Goal: Obtain resource: Obtain resource

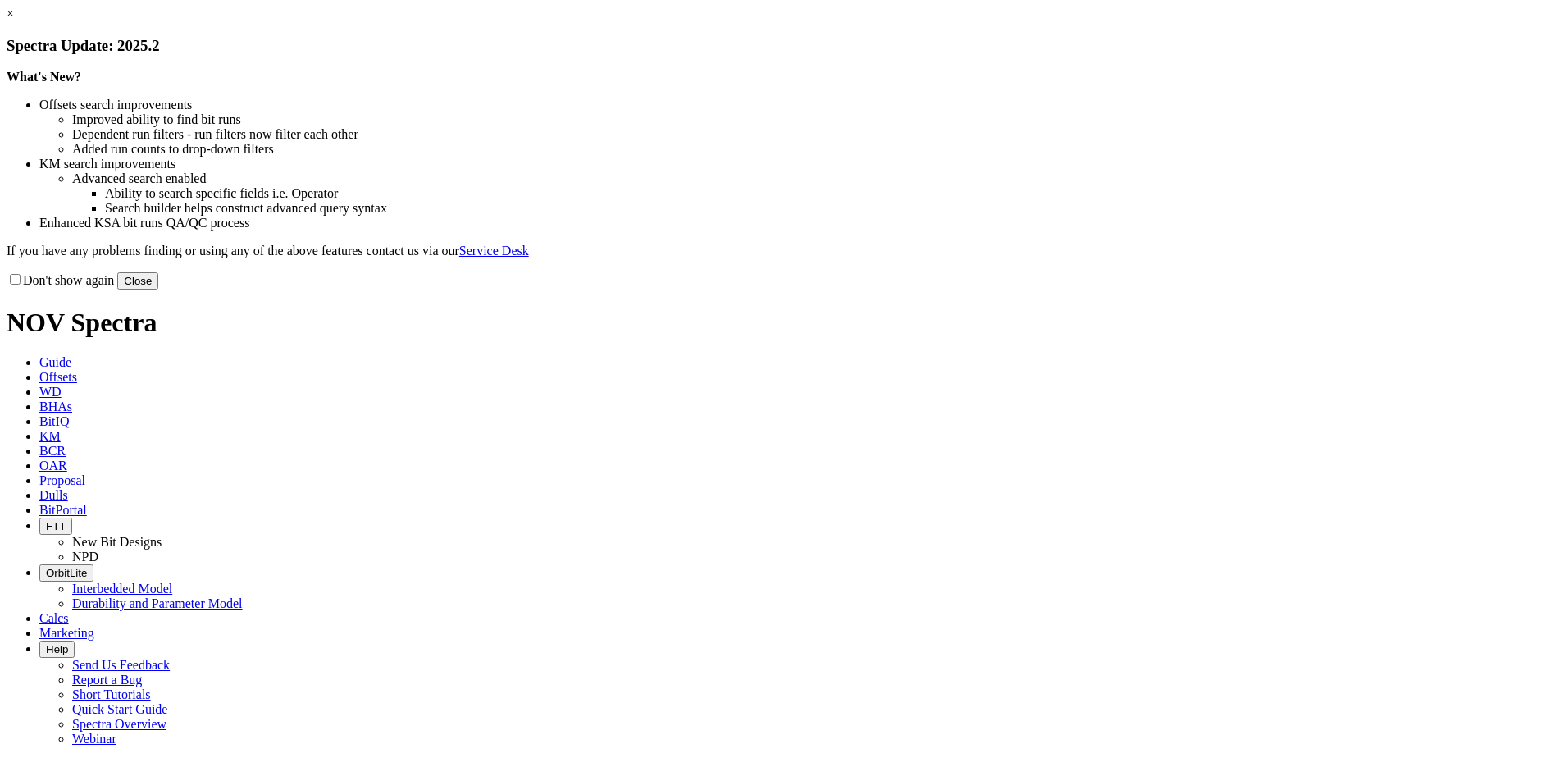
click at [159, 289] on button "Close" at bounding box center [137, 280] width 41 height 17
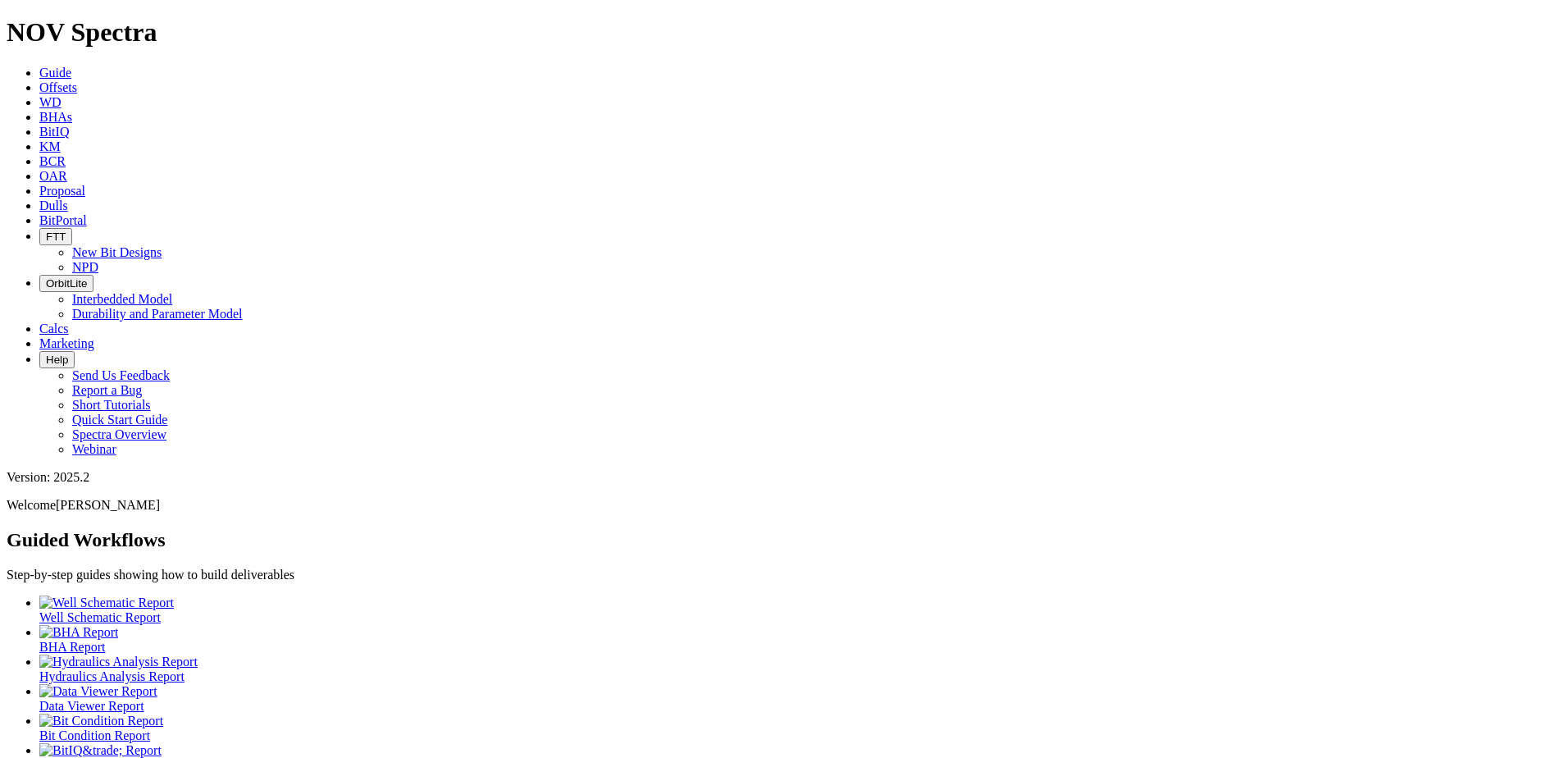
click at [77, 81] on link "Offsets" at bounding box center [58, 87] width 38 height 14
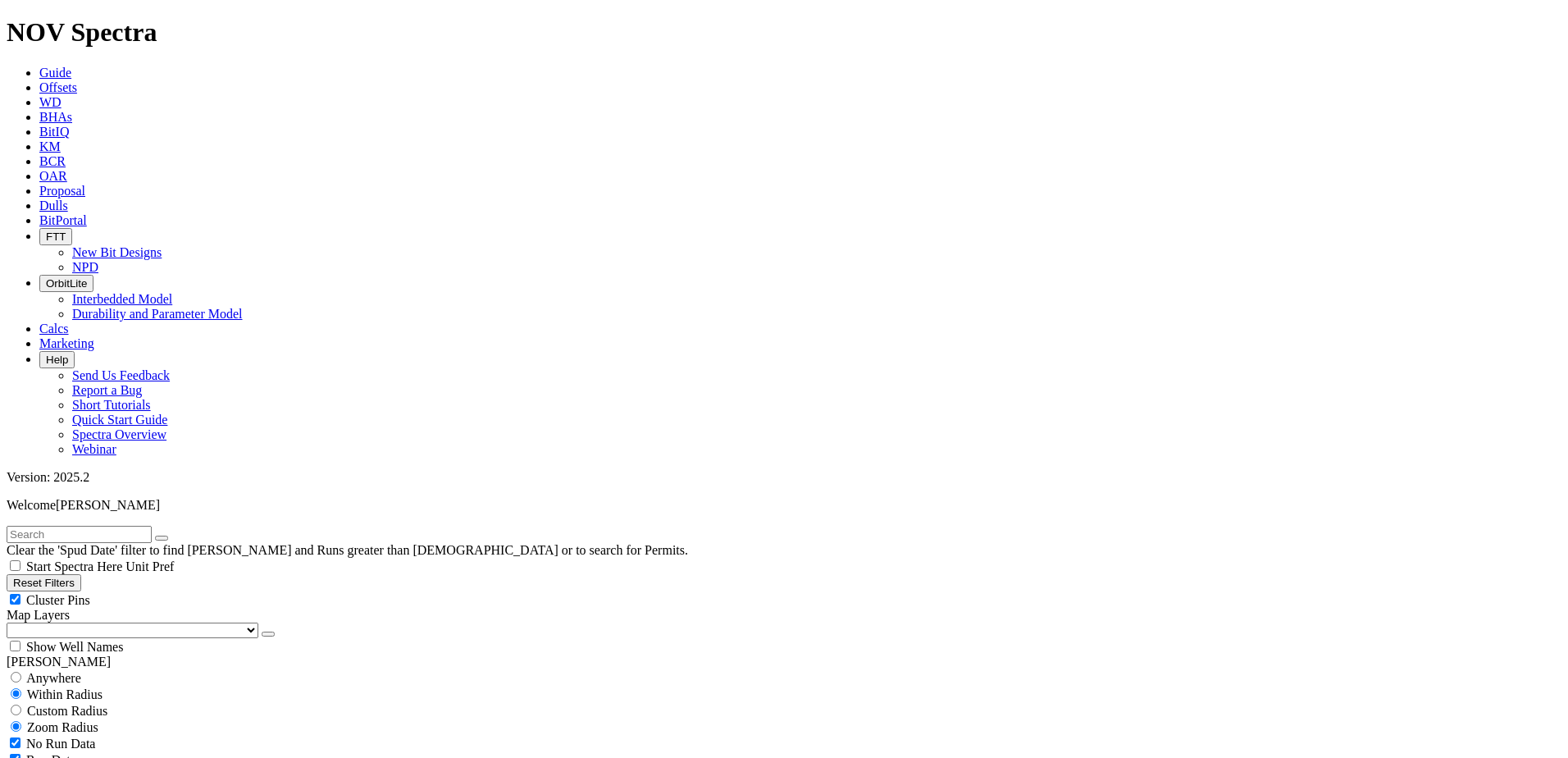
click at [99, 622] on select "US Counties [GEOGRAPHIC_DATA], [GEOGRAPHIC_DATA] [GEOGRAPHIC_DATA], [GEOGRAPHIC…" at bounding box center [132, 629] width 252 height 15
click at [13, 622] on select "US Counties [GEOGRAPHIC_DATA], [GEOGRAPHIC_DATA] [GEOGRAPHIC_DATA], [GEOGRAPHIC…" at bounding box center [132, 629] width 252 height 15
click at [98, 607] on link "(Clear)" at bounding box center [91, 614] width 37 height 14
select select
click at [268, 634] on icon "button" at bounding box center [268, 634] width 0 height 0
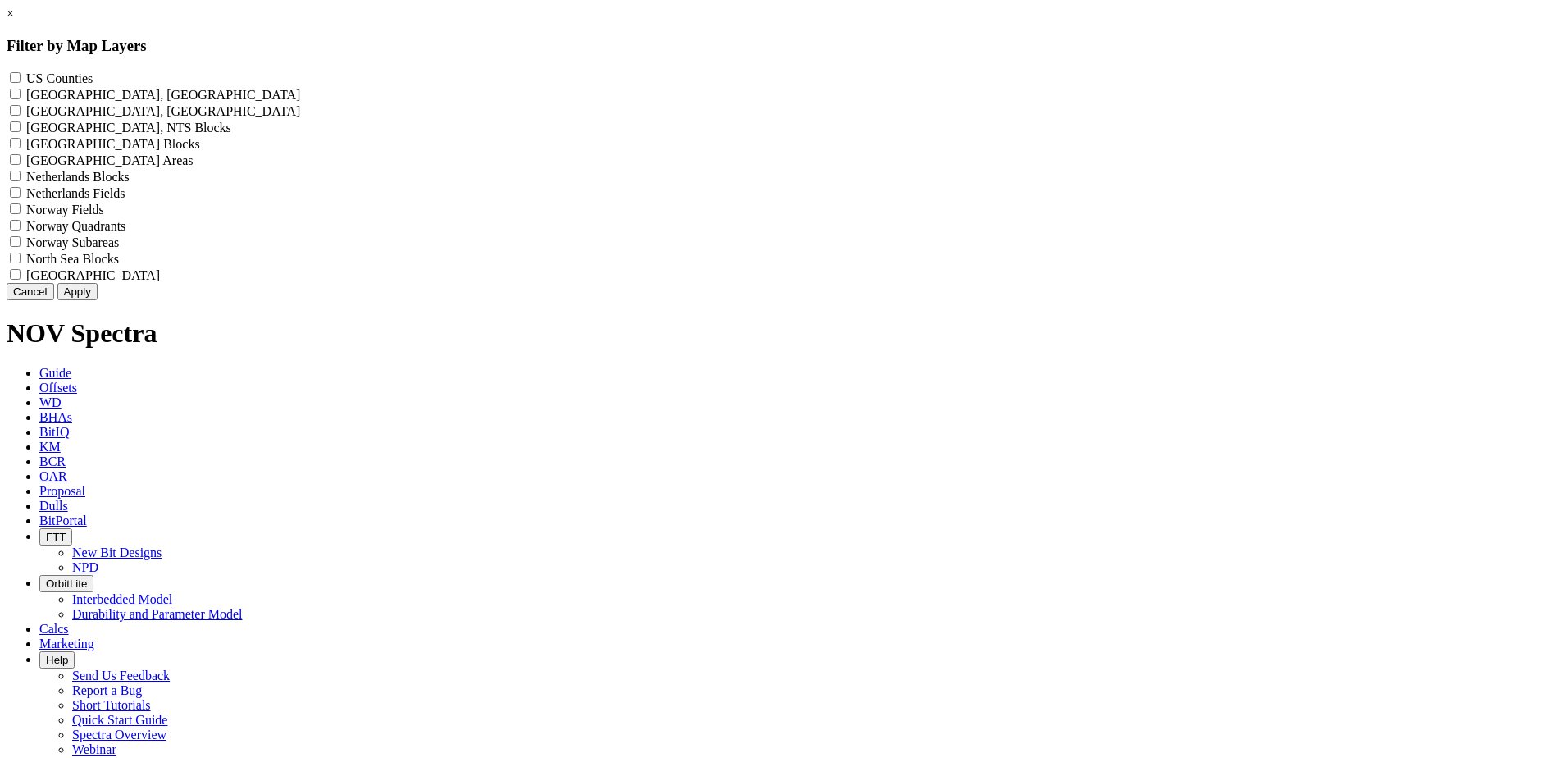
click at [21, 263] on Blocks "North Sea Blocks - ()" at bounding box center [15, 258] width 11 height 11
checkbox Blocks "true"
click at [21, 279] on Fields "North Sea Fields - ()" at bounding box center [15, 275] width 11 height 11
checkbox Fields "true"
click at [98, 300] on button "Apply" at bounding box center [77, 291] width 40 height 17
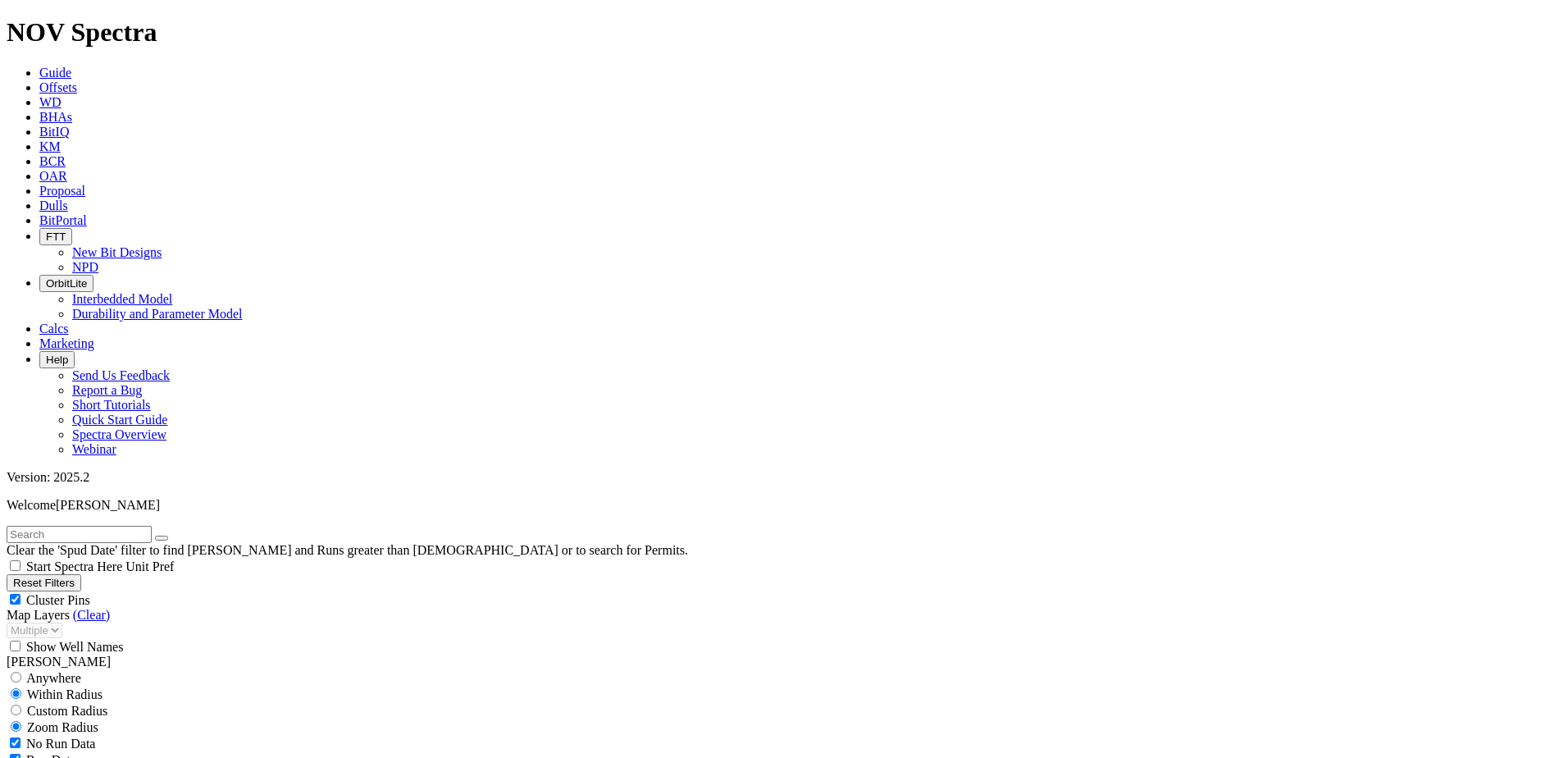
scroll to position [410, 0]
click at [98, 607] on link "(Clear)" at bounding box center [91, 614] width 37 height 14
select select
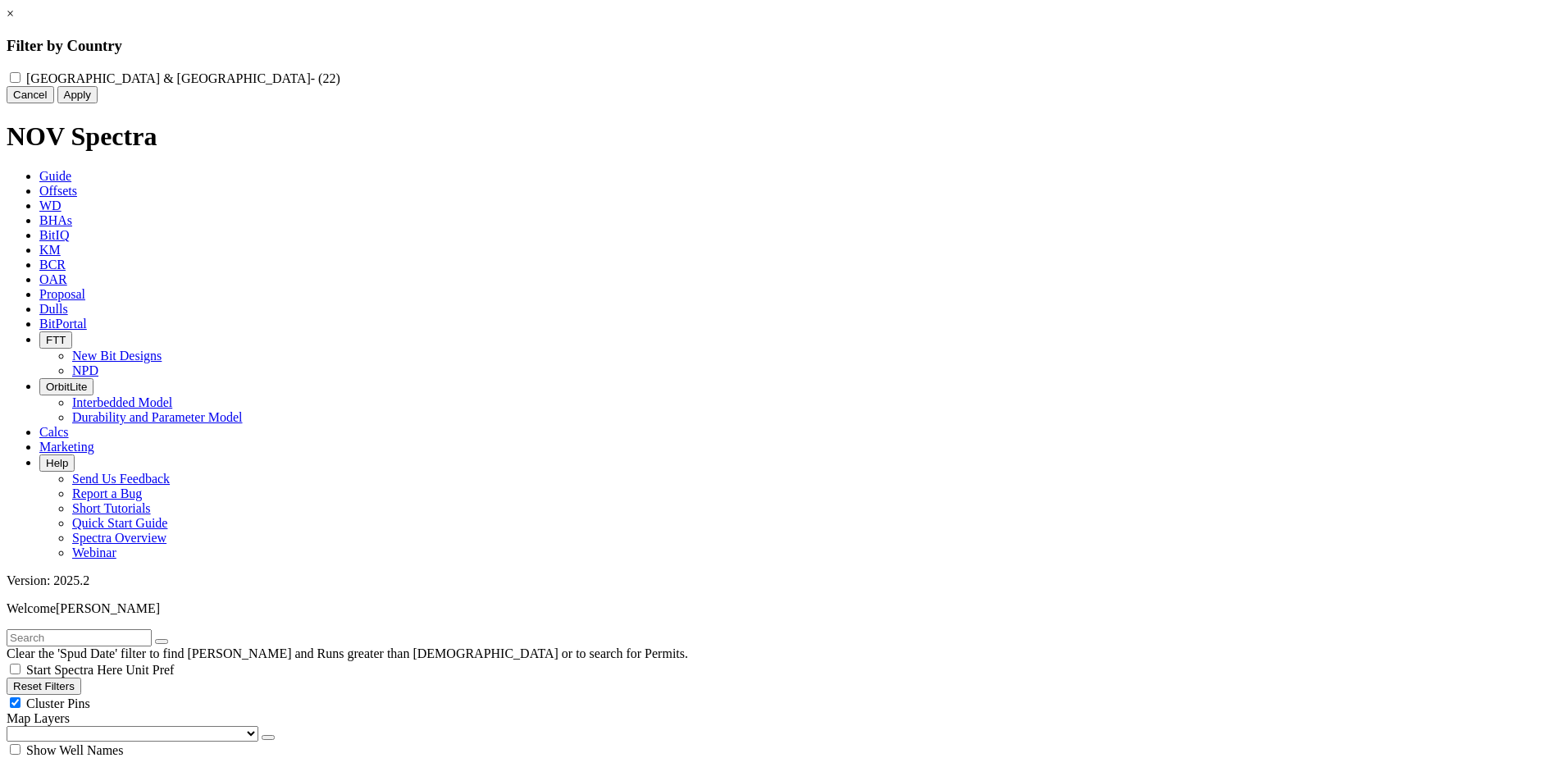
click at [54, 103] on button "Cancel" at bounding box center [30, 94] width 47 height 17
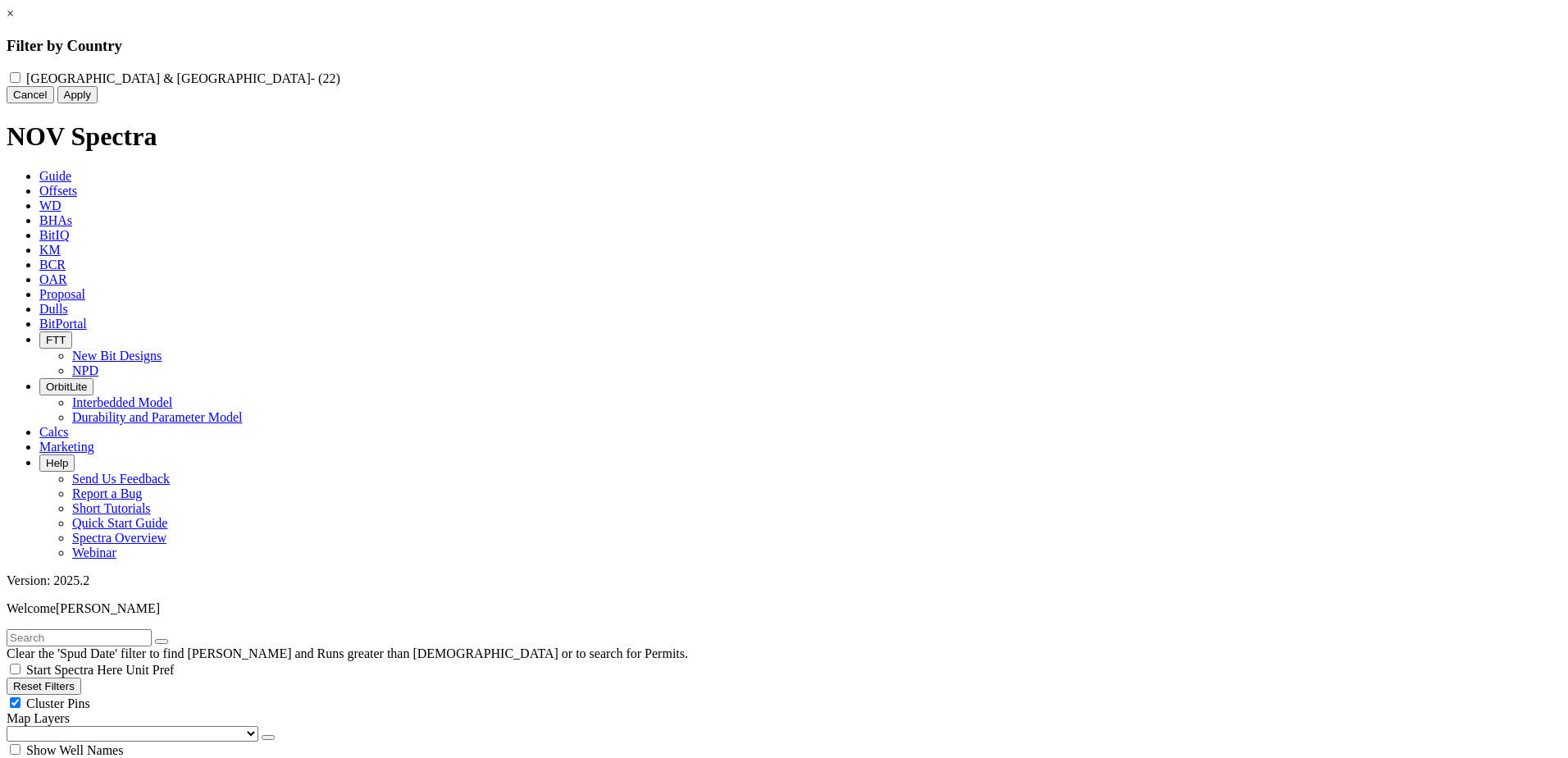
click at [54, 103] on button "Cancel" at bounding box center [30, 94] width 47 height 17
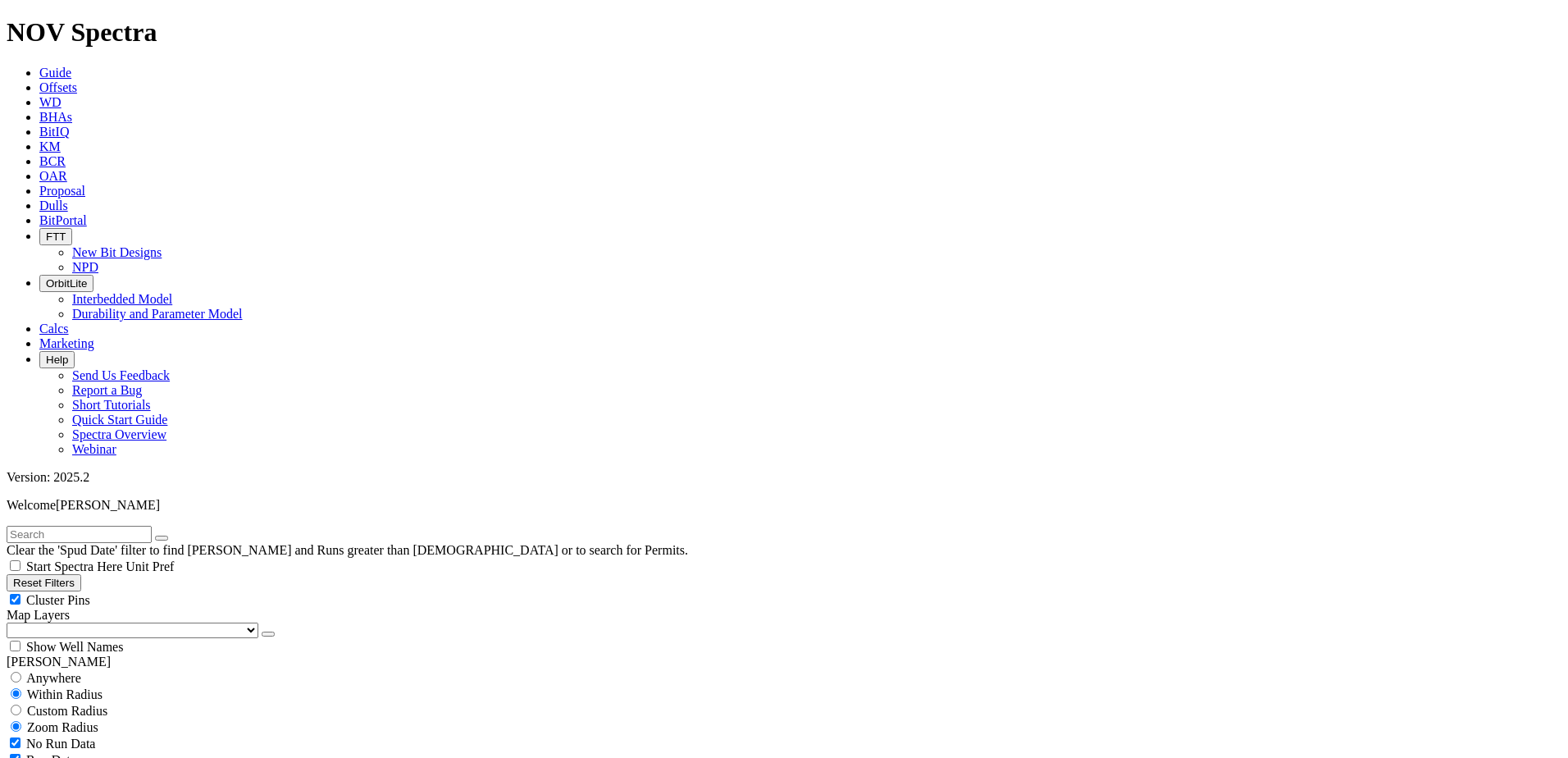
drag, startPoint x: 95, startPoint y: 404, endPoint x: 111, endPoint y: 404, distance: 16.0
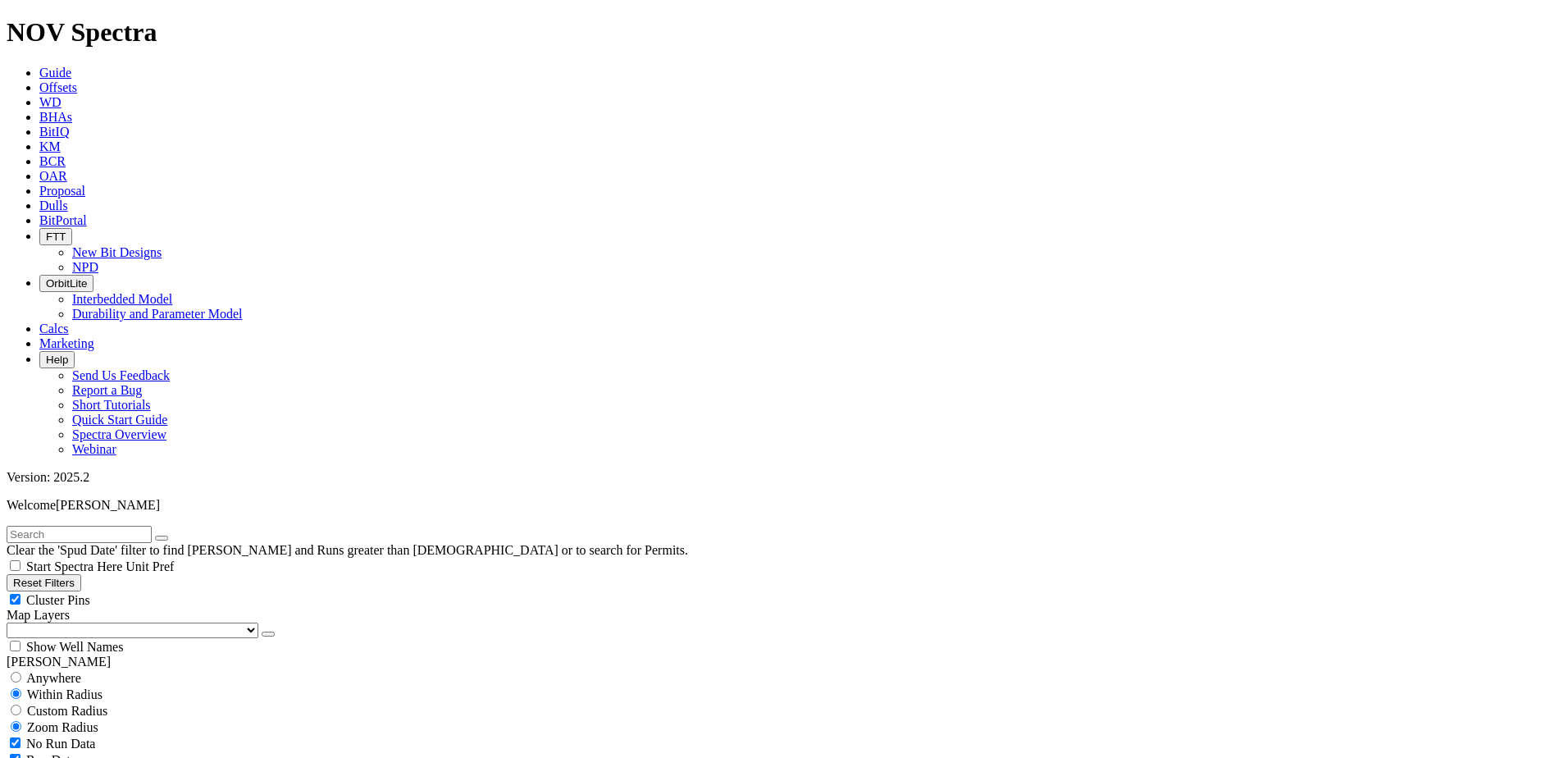
click at [56, 671] on span "Anywhere" at bounding box center [54, 677] width 55 height 14
radio input "true"
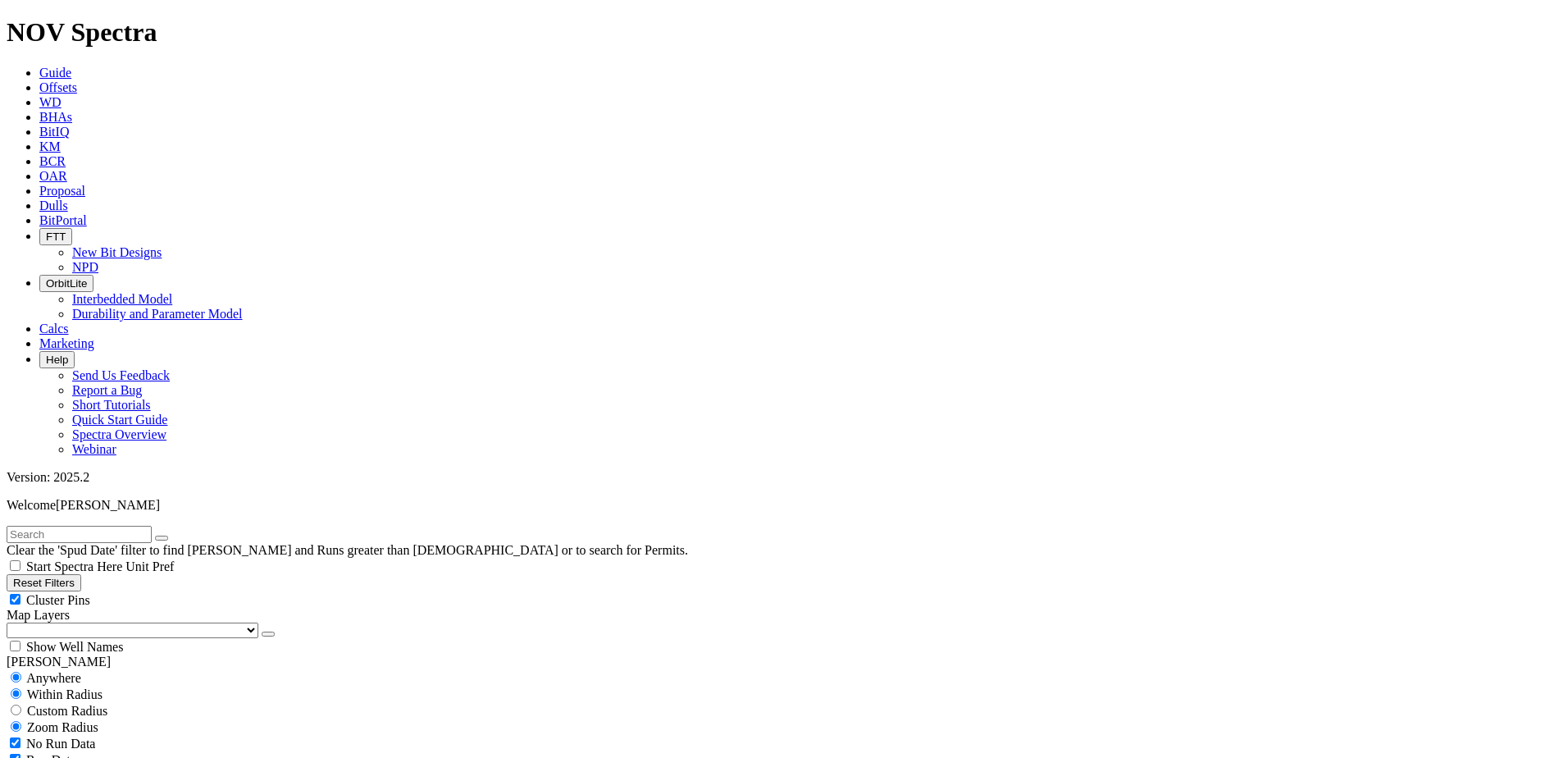
radio input "false"
click at [24, 702] on div "No Run Data" at bounding box center [784, 710] width 1555 height 16
click at [166, 718] on div "Run Data" at bounding box center [784, 726] width 1555 height 16
checkbox input "true"
click at [166, 718] on div "Run Data" at bounding box center [784, 726] width 1555 height 16
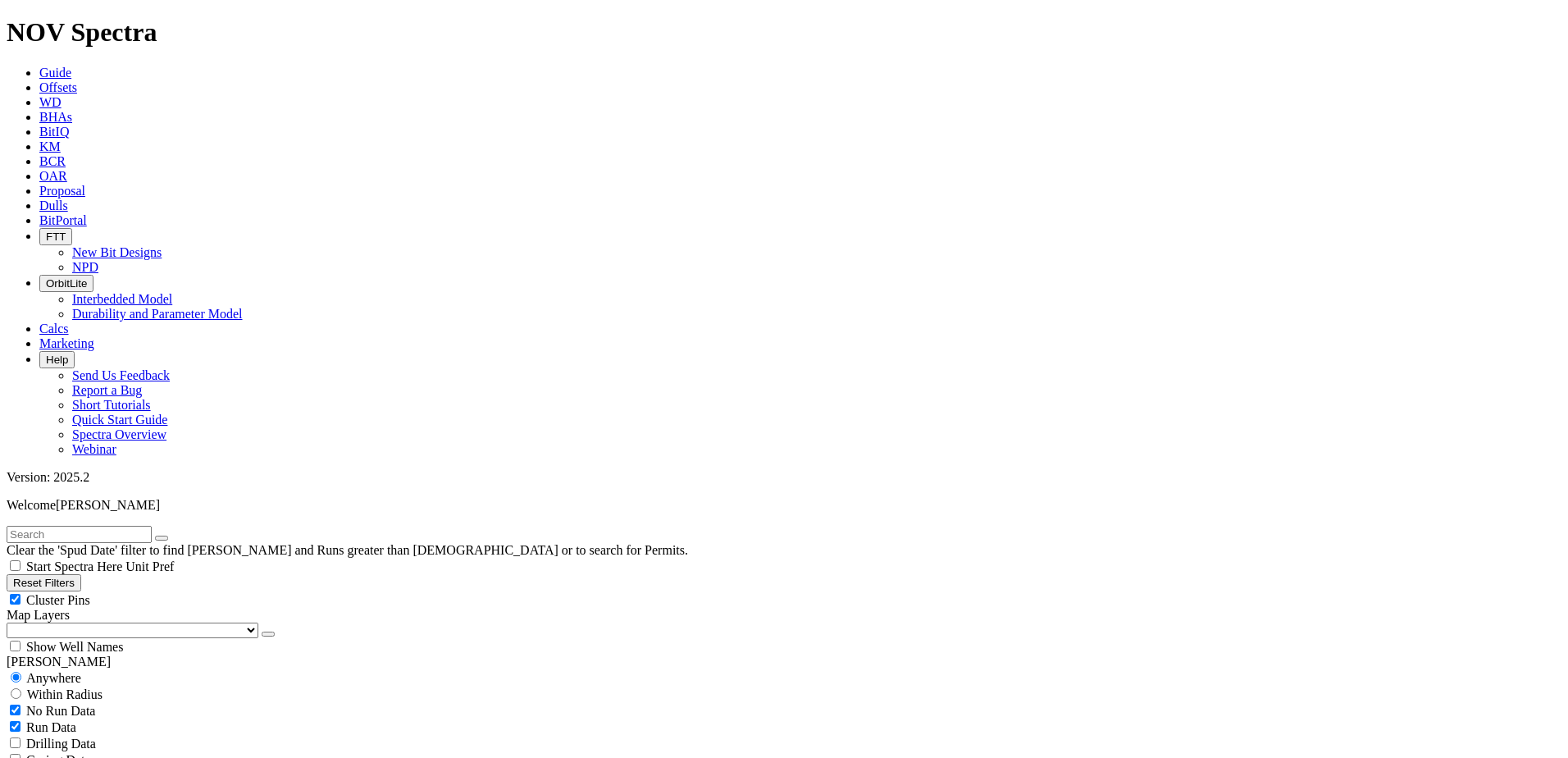
checkbox input "true"
click at [43, 704] on span "No Run Data" at bounding box center [61, 710] width 69 height 14
checkbox input "true"
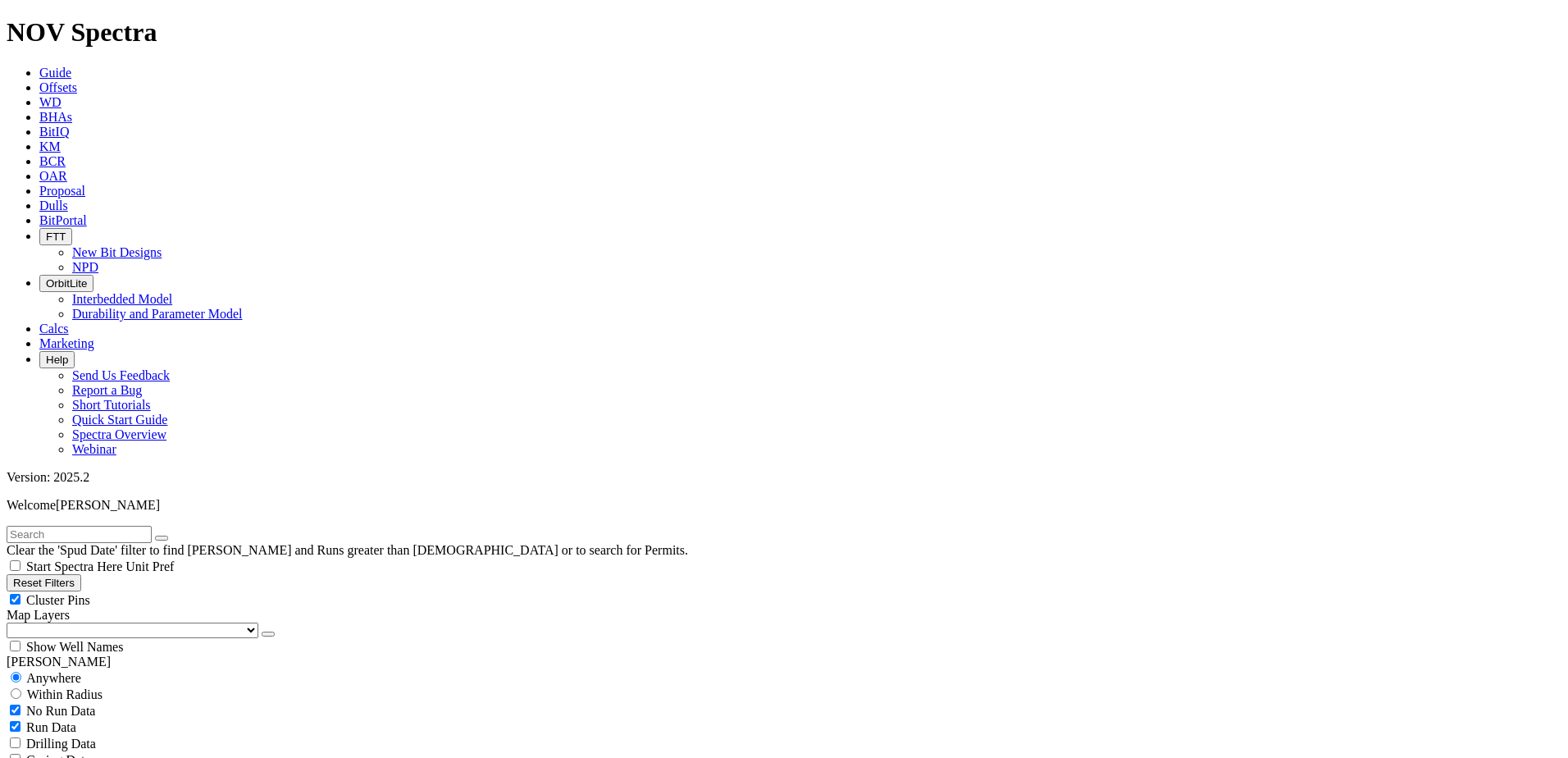
click at [82, 574] on button "Reset Filters" at bounding box center [44, 582] width 74 height 17
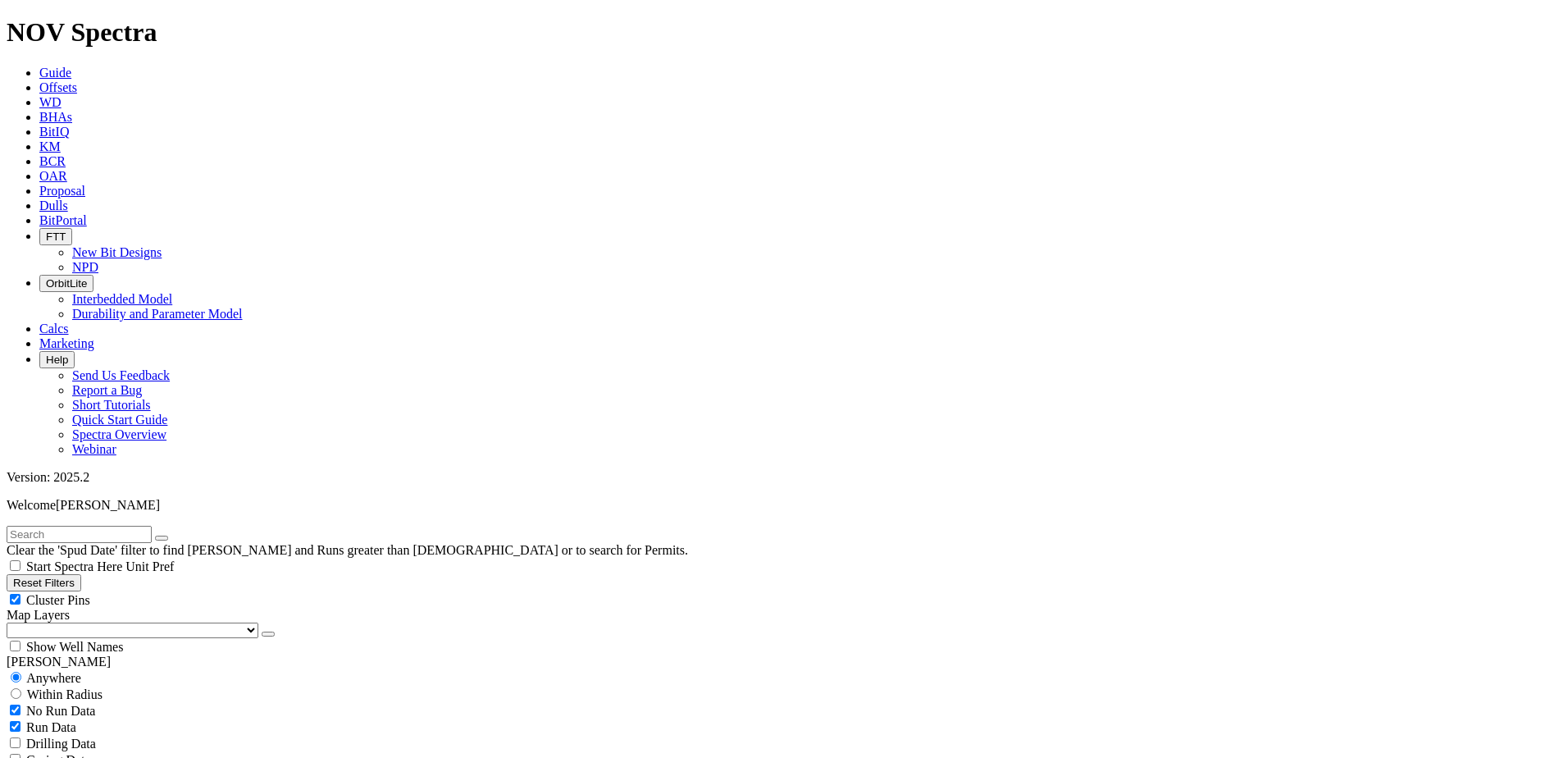
select select
radio input "false"
radio input "true"
click at [47, 671] on span "Anywhere" at bounding box center [54, 677] width 55 height 14
radio input "true"
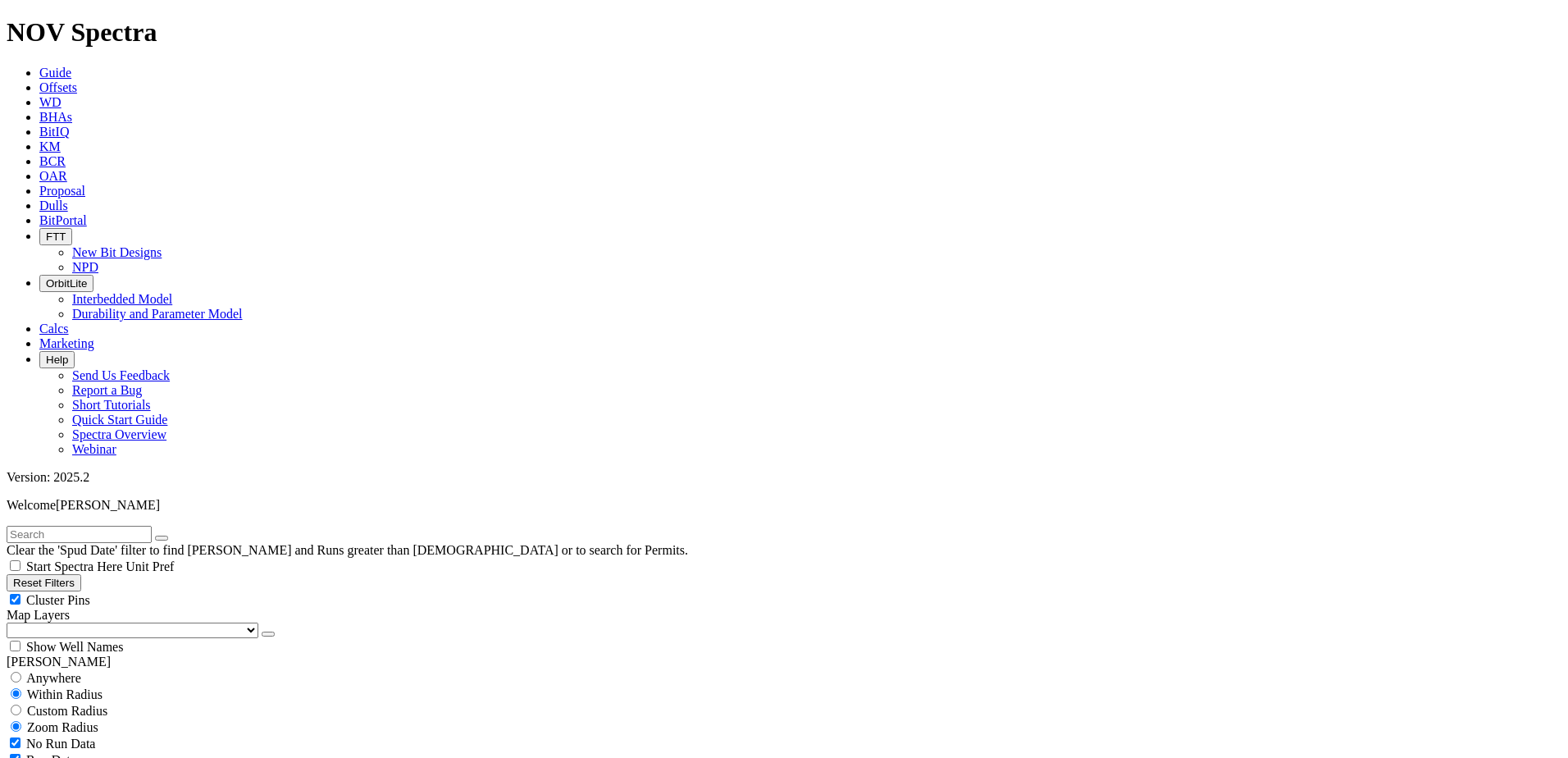
radio input "false"
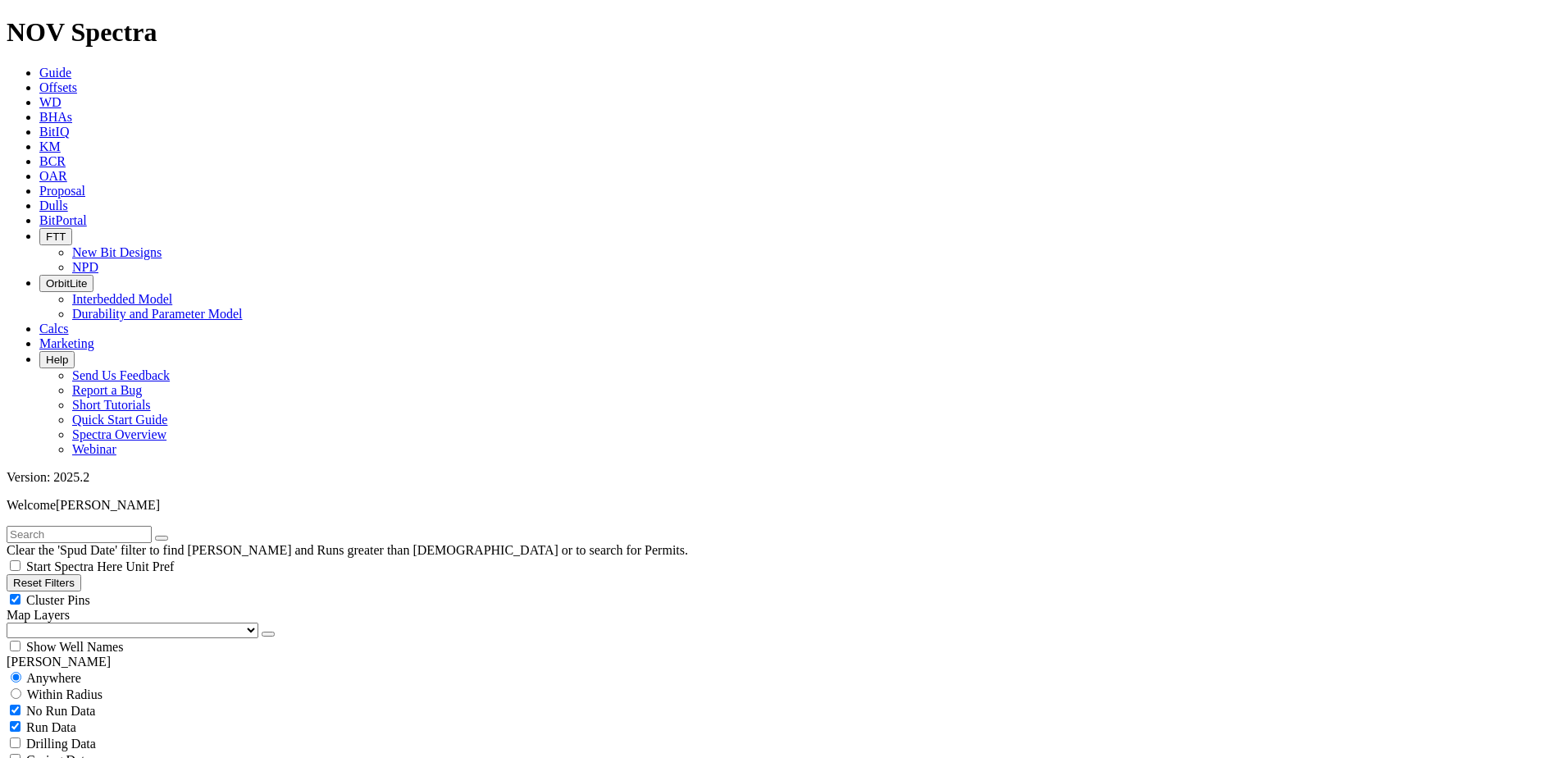
click at [100, 622] on select "US Counties [GEOGRAPHIC_DATA], [GEOGRAPHIC_DATA] [GEOGRAPHIC_DATA], [GEOGRAPHIC…" at bounding box center [132, 629] width 252 height 15
click at [13, 622] on select "US Counties [GEOGRAPHIC_DATA], [GEOGRAPHIC_DATA] [GEOGRAPHIC_DATA], [GEOGRAPHIC…" at bounding box center [132, 629] width 252 height 15
radio input "false"
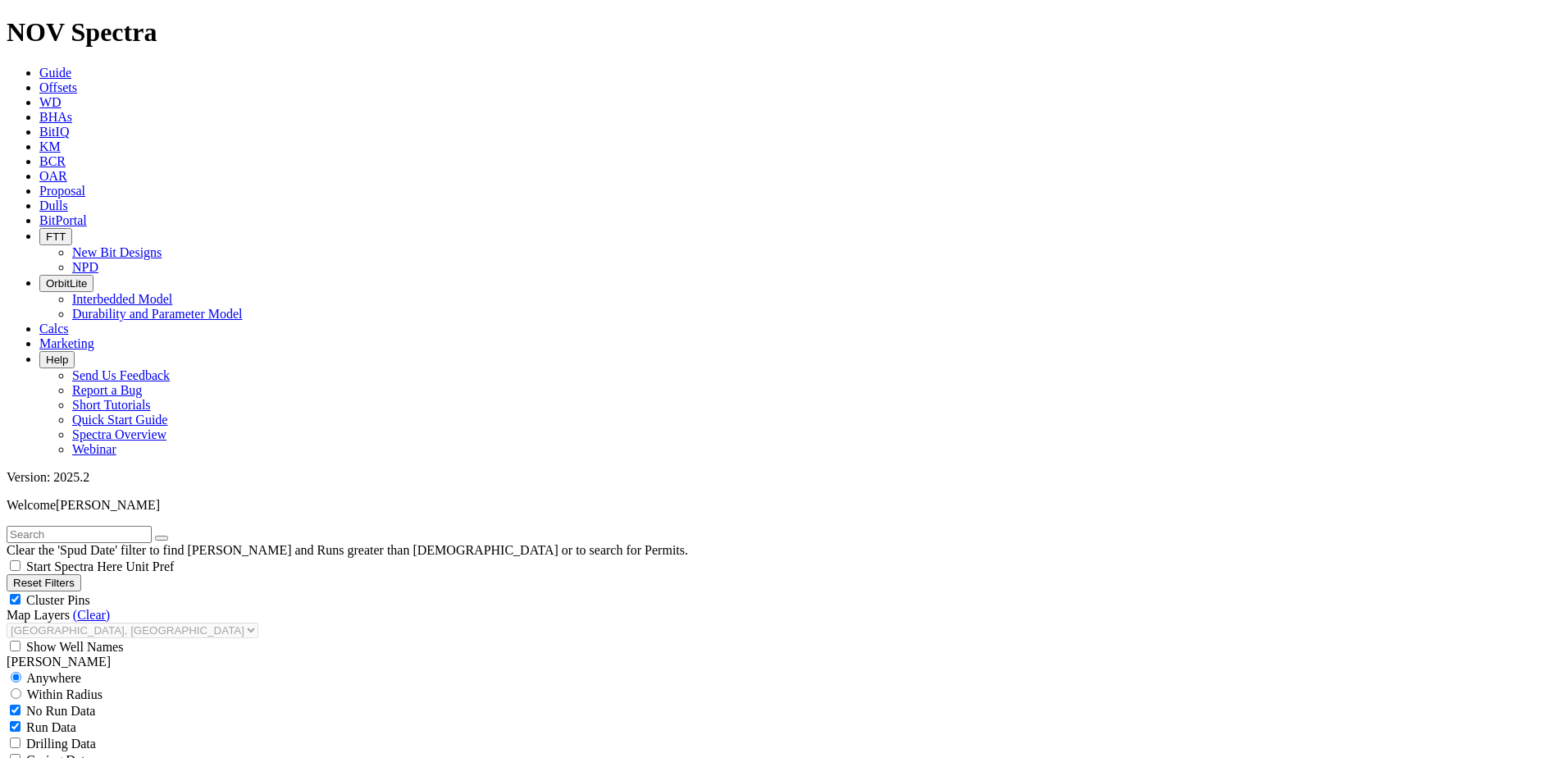
radio input "true"
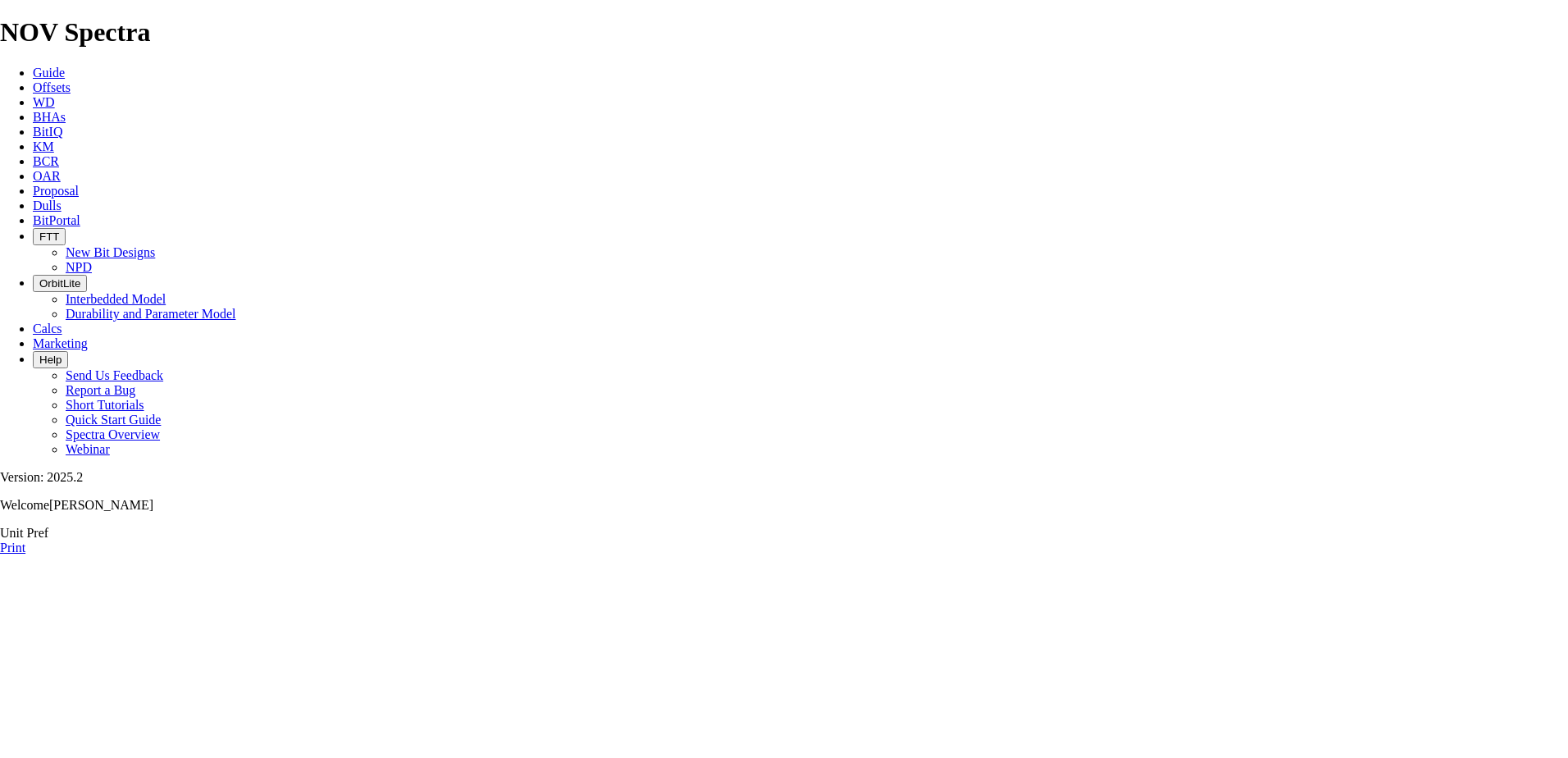
click at [25, 540] on link "Print" at bounding box center [13, 547] width 25 height 14
